Goal: Task Accomplishment & Management: Manage account settings

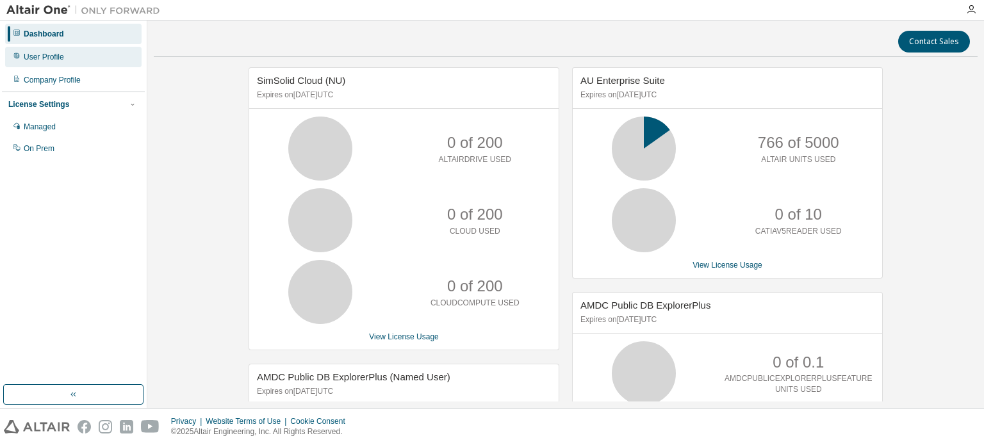
click at [61, 53] on div "User Profile" at bounding box center [44, 57] width 40 height 10
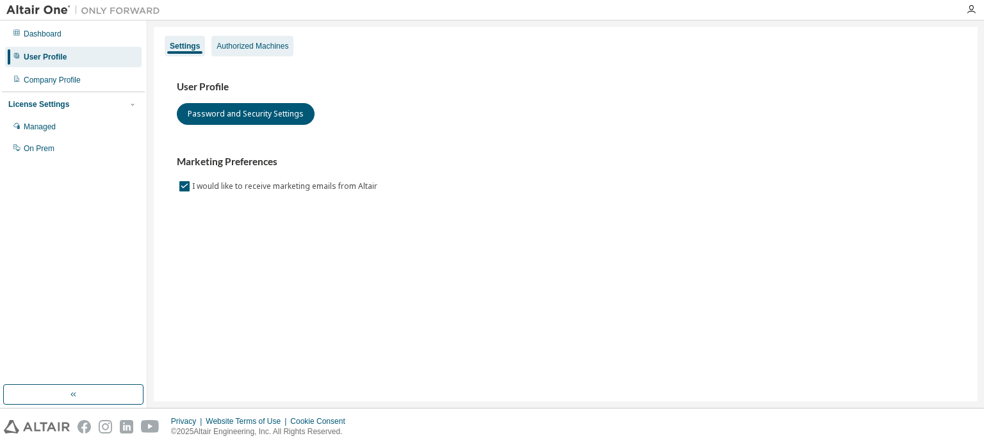
click at [263, 53] on div "Authorized Machines" at bounding box center [252, 46] width 82 height 21
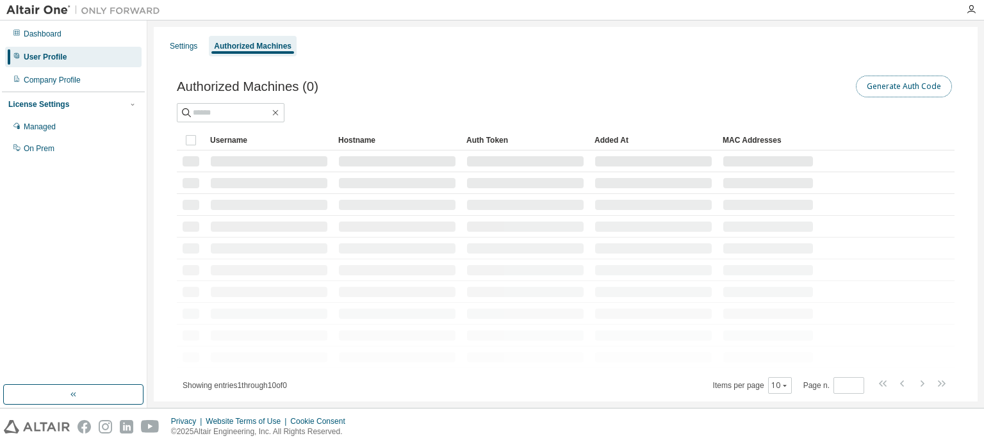
click at [900, 92] on button "Generate Auth Code" at bounding box center [904, 87] width 96 height 22
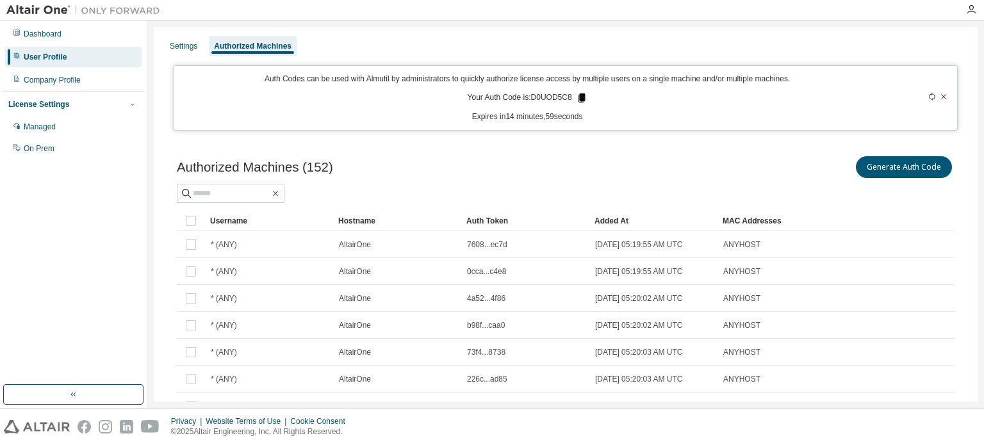
click at [578, 99] on icon at bounding box center [581, 98] width 7 height 9
